Goal: Task Accomplishment & Management: Manage account settings

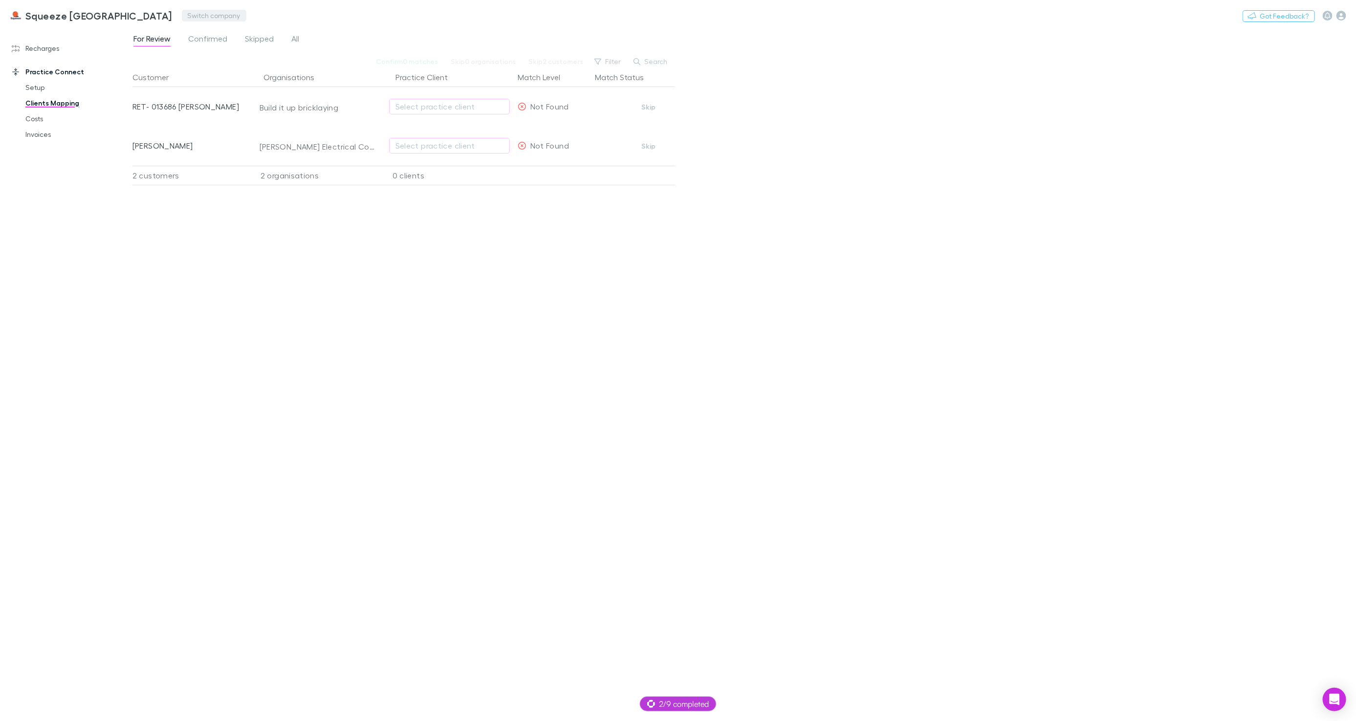
click at [182, 12] on button "Switch company" at bounding box center [214, 16] width 65 height 12
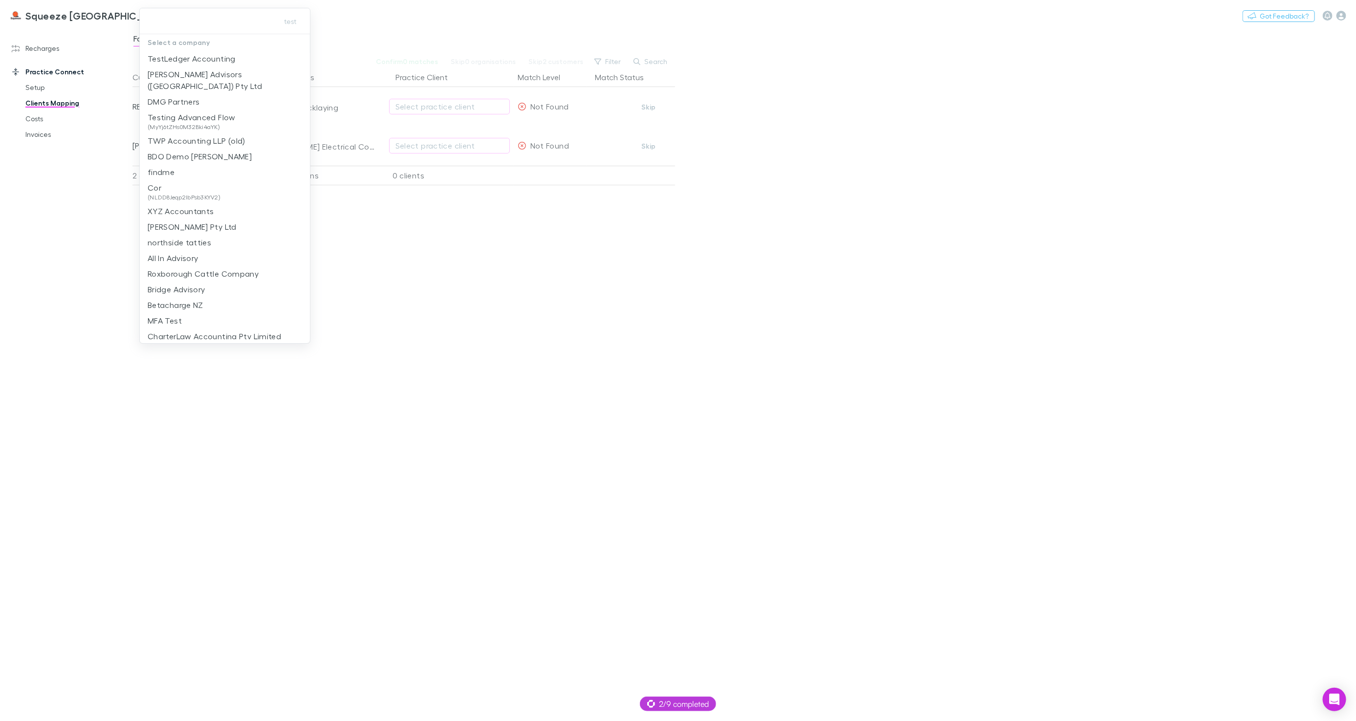
click at [80, 218] on div at bounding box center [678, 360] width 1356 height 721
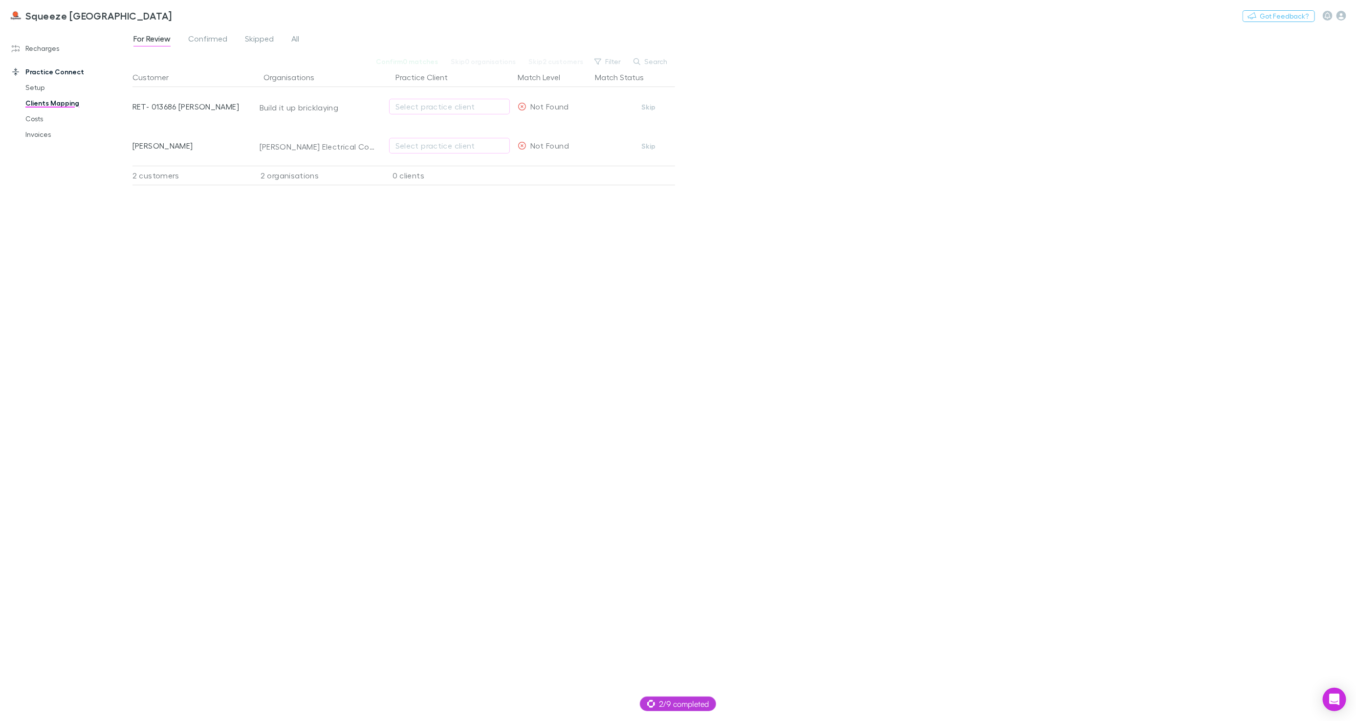
click at [99, 242] on div "Recharges Setup Vendors Migration Imports Charges Mapping Connections Billing I…" at bounding box center [66, 368] width 133 height 675
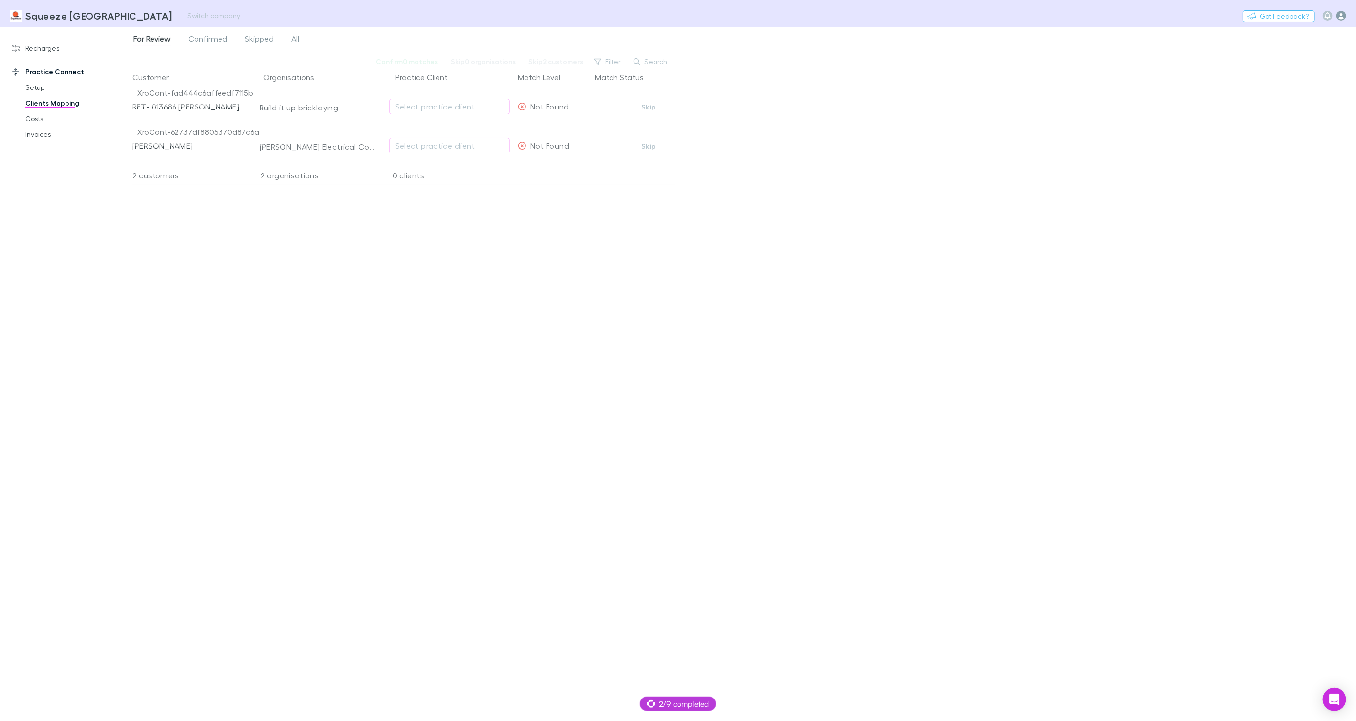
click at [1342, 18] on icon "button" at bounding box center [1342, 16] width 10 height 10
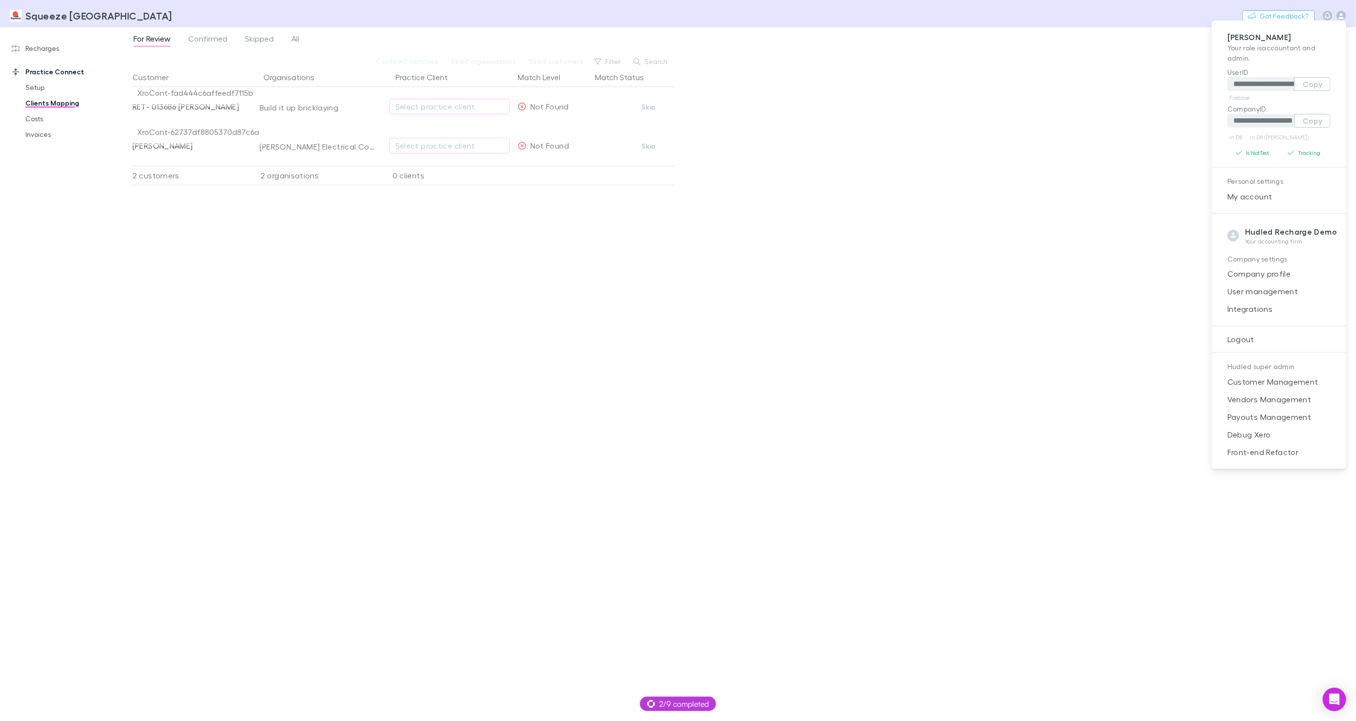
drag, startPoint x: 1271, startPoint y: 309, endPoint x: 1349, endPoint y: 277, distance: 84.4
click at [1272, 309] on span "Integrations" at bounding box center [1279, 309] width 119 height 12
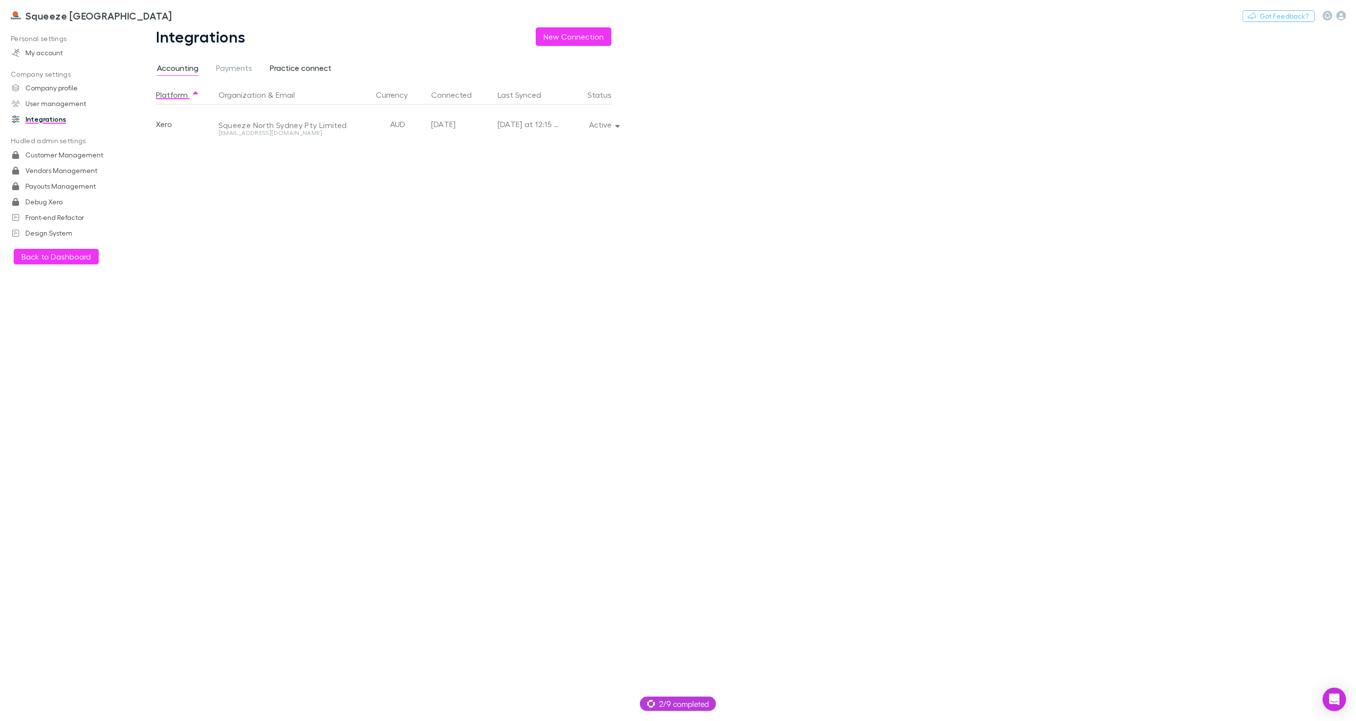
click at [293, 66] on span "Practice connect" at bounding box center [301, 69] width 62 height 13
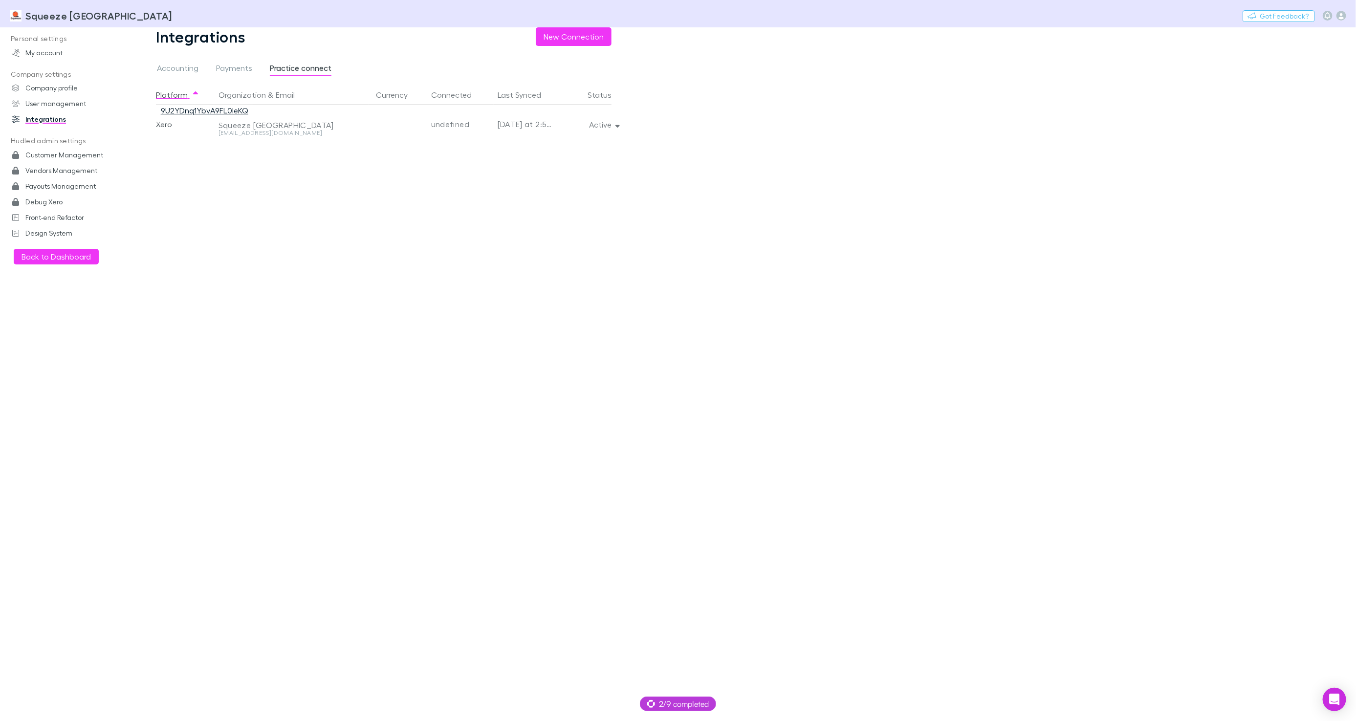
click at [238, 110] on link "9U2YDnq1YbvA9FL0leKQ" at bounding box center [205, 110] width 88 height 9
